Goal: Use online tool/utility

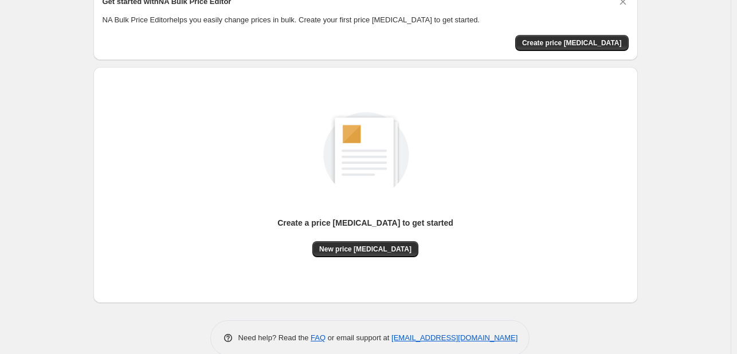
scroll to position [57, 0]
click at [366, 252] on span "New price change job" at bounding box center [365, 248] width 92 height 9
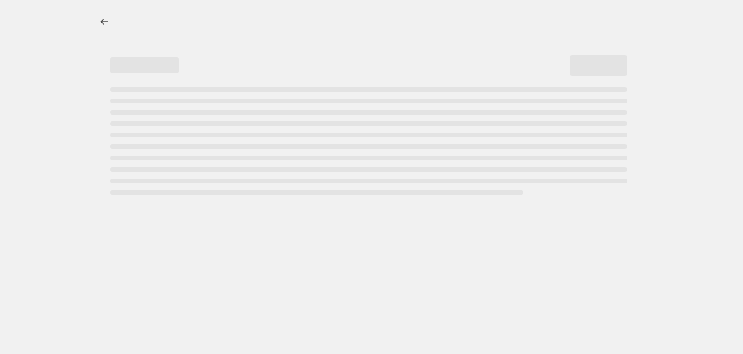
select select "percentage"
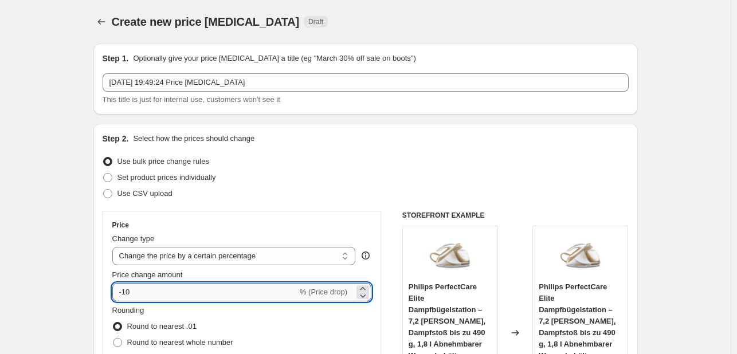
click at [182, 292] on input "-10" at bounding box center [204, 292] width 185 height 18
type input "-1"
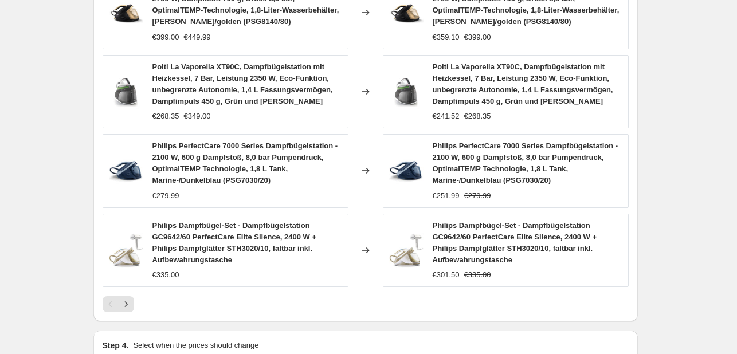
scroll to position [917, 0]
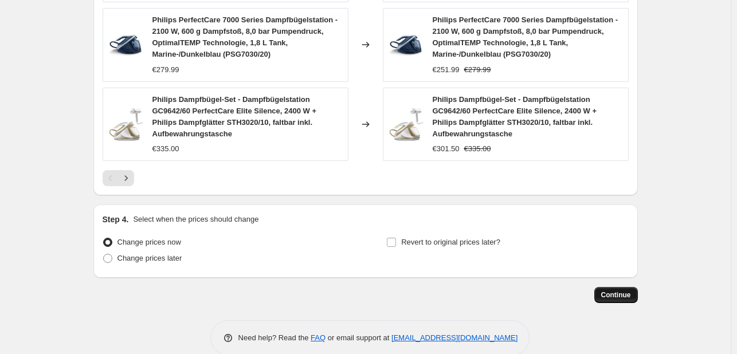
type input "-32"
click at [638, 287] on button "Continue" at bounding box center [617, 295] width 44 height 16
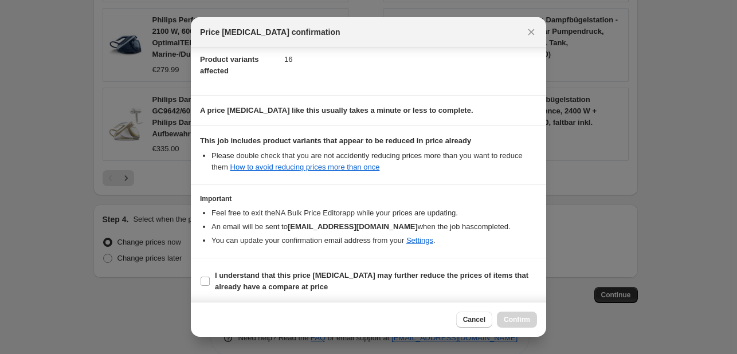
scroll to position [127, 0]
click at [257, 292] on label "I understand that this price change job may further reduce the prices of items …" at bounding box center [368, 281] width 337 height 28
click at [210, 285] on input "I understand that this price change job may further reduce the prices of items …" at bounding box center [205, 280] width 9 height 9
checkbox input "true"
drag, startPoint x: 523, startPoint y: 318, endPoint x: 413, endPoint y: 124, distance: 222.4
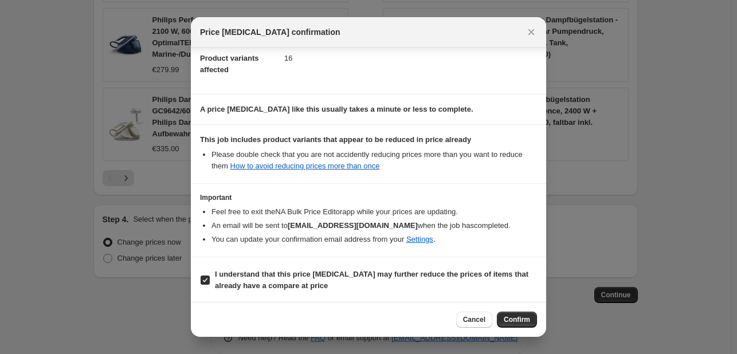
click at [523, 318] on span "Confirm" at bounding box center [517, 319] width 26 height 9
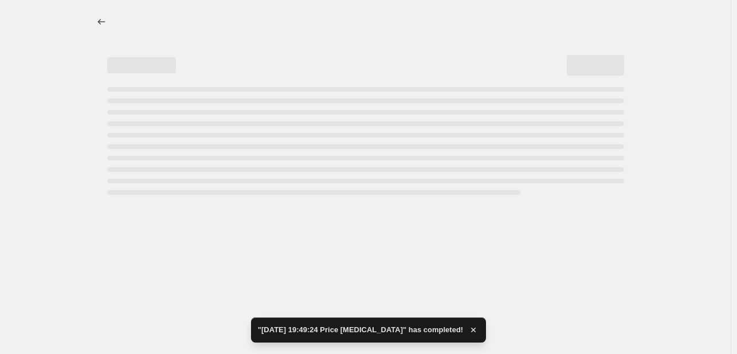
select select "percentage"
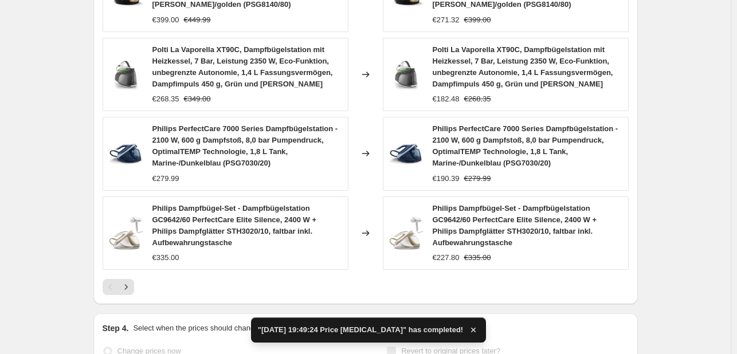
scroll to position [0, 0]
